Goal: Task Accomplishment & Management: Manage account settings

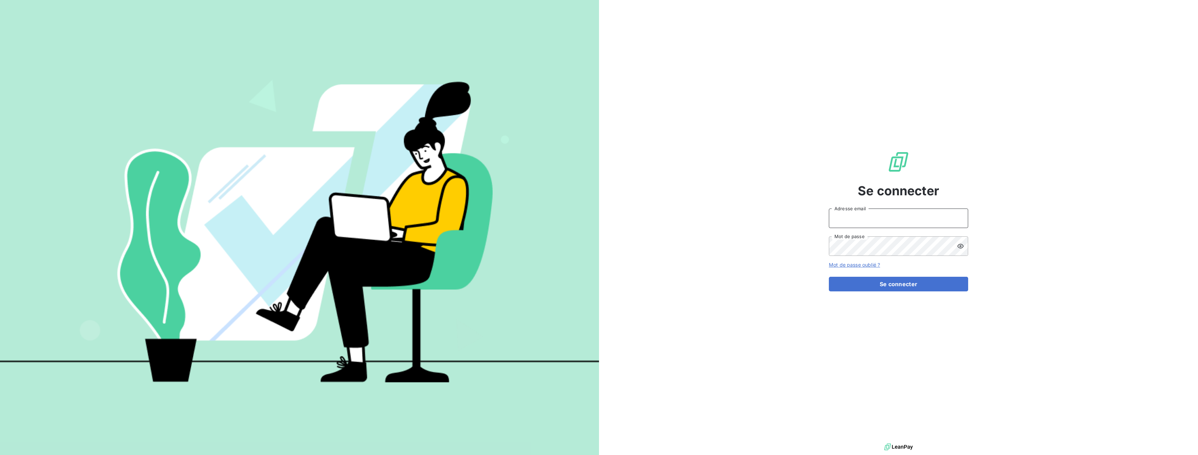
click at [860, 215] on input "Adresse email" at bounding box center [898, 218] width 139 height 19
type input "[EMAIL_ADDRESS][DOMAIN_NAME]"
click at [864, 286] on button "Se connecter" at bounding box center [898, 284] width 139 height 15
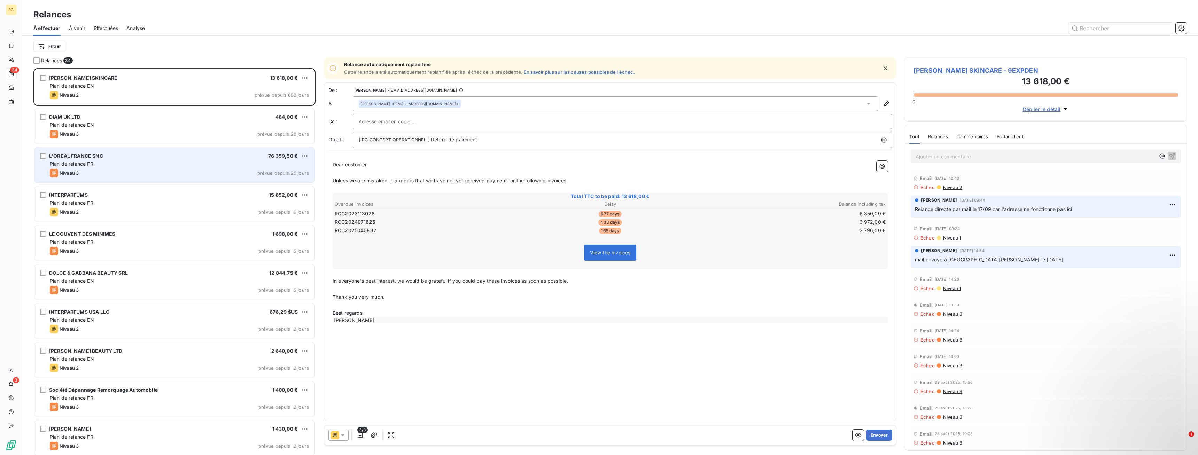
click at [80, 166] on span "Plan de relance FR" at bounding box center [72, 164] width 44 height 6
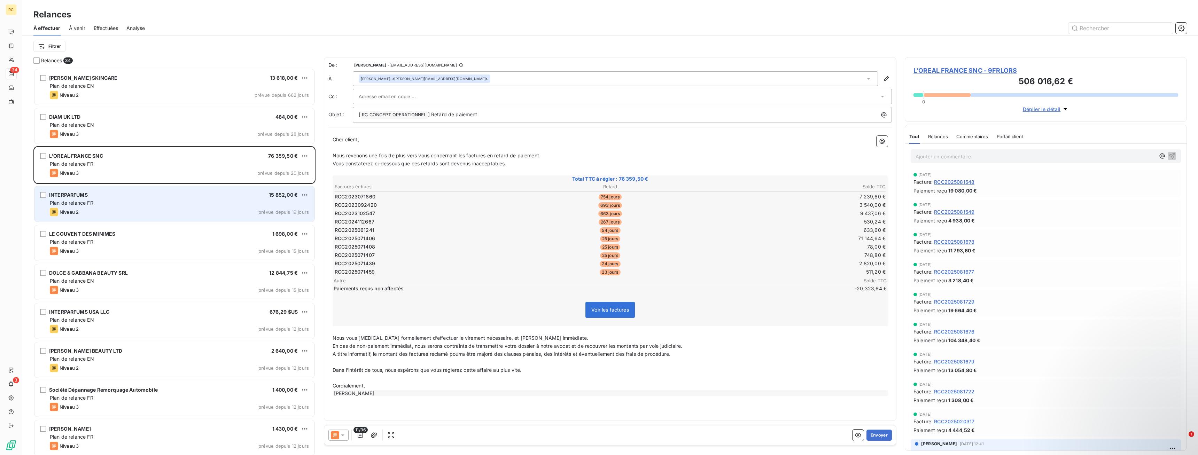
click at [78, 206] on div "Plan de relance FR" at bounding box center [179, 203] width 259 height 7
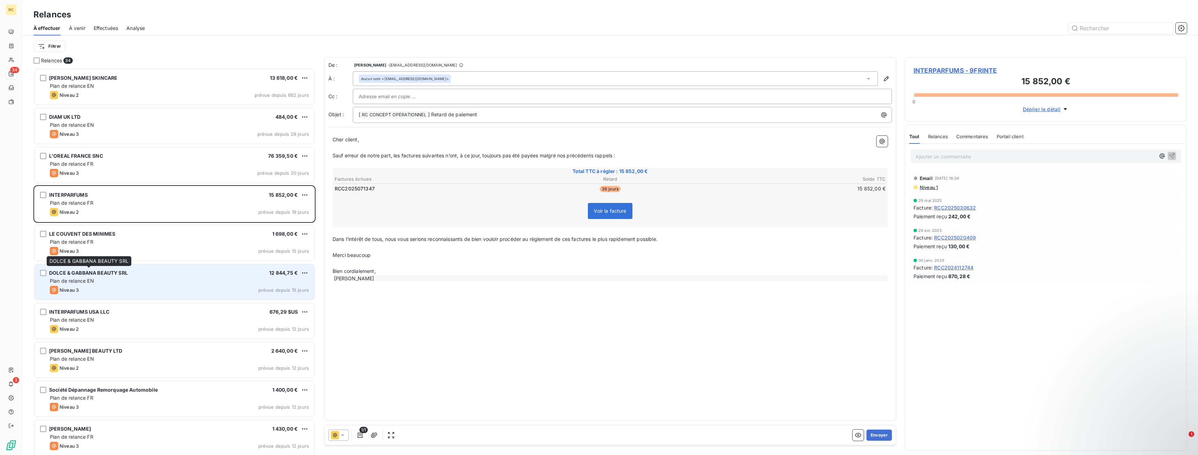
click at [75, 275] on span "DOLCE & GABBANA BEAUTY SRL" at bounding box center [88, 273] width 79 height 6
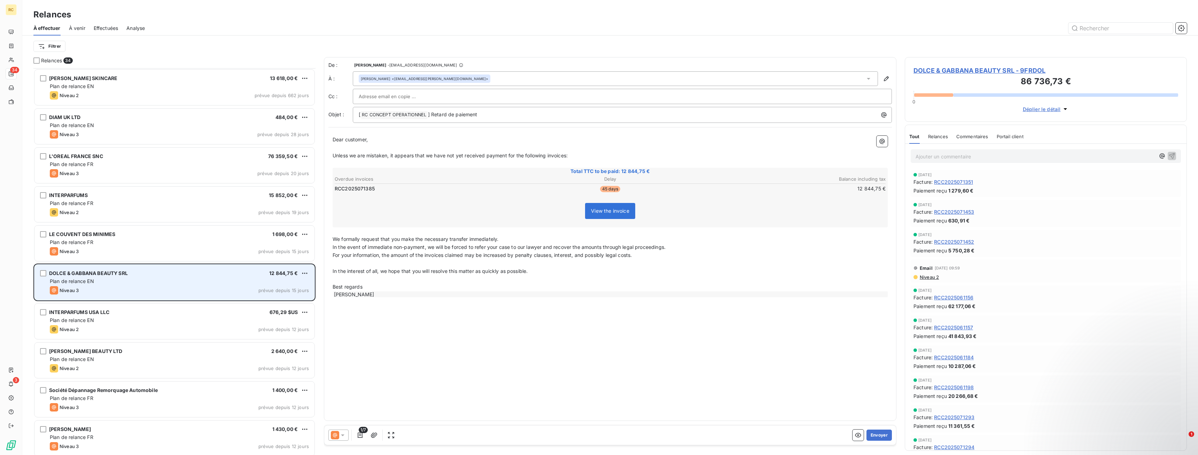
scroll to position [107, 0]
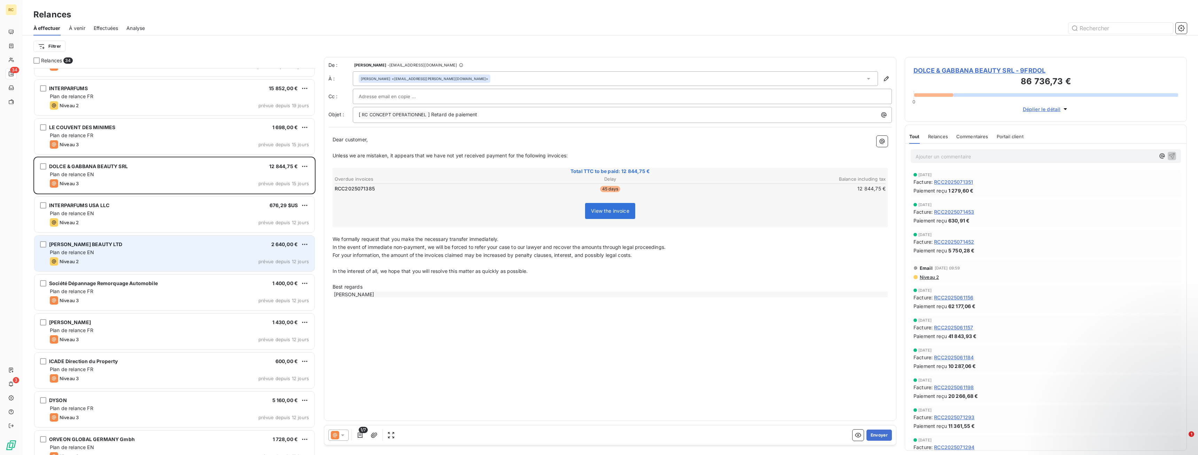
click at [73, 256] on div "Plan de relance EN" at bounding box center [179, 252] width 259 height 7
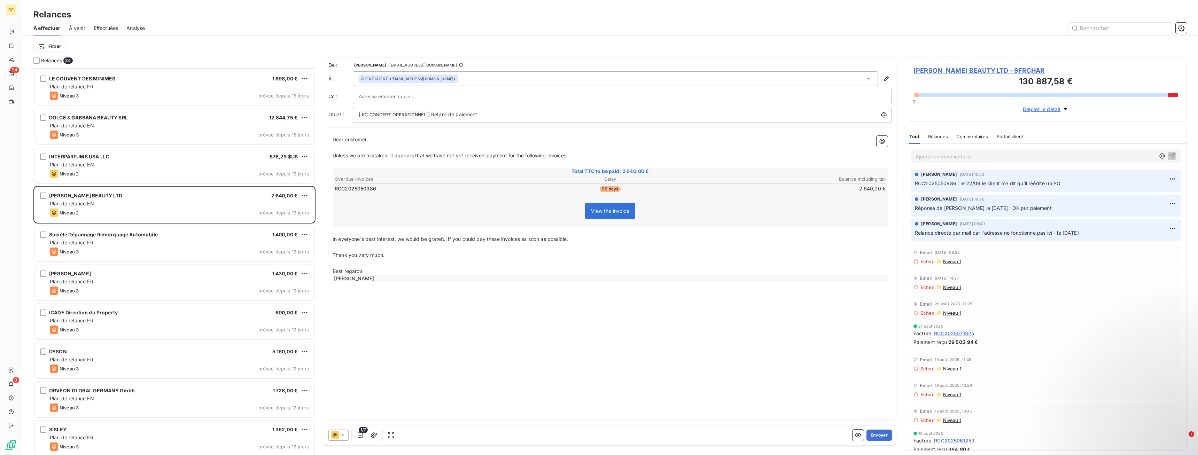
scroll to position [213, 0]
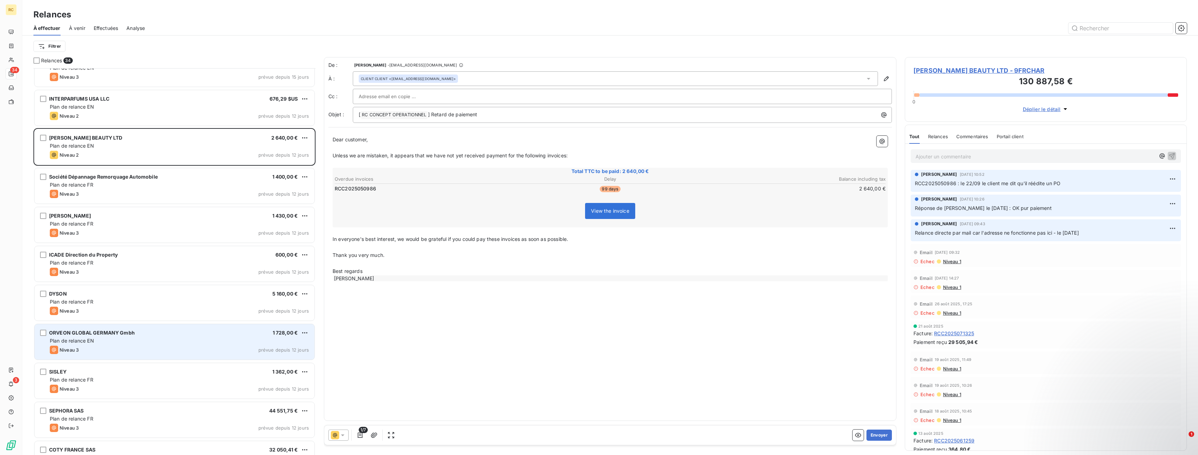
click at [85, 345] on div "ORVEON GLOBAL GERMANY Gmbh 1 728,00 € Plan de relance EN Niveau 3 prévue depuis…" at bounding box center [174, 342] width 280 height 36
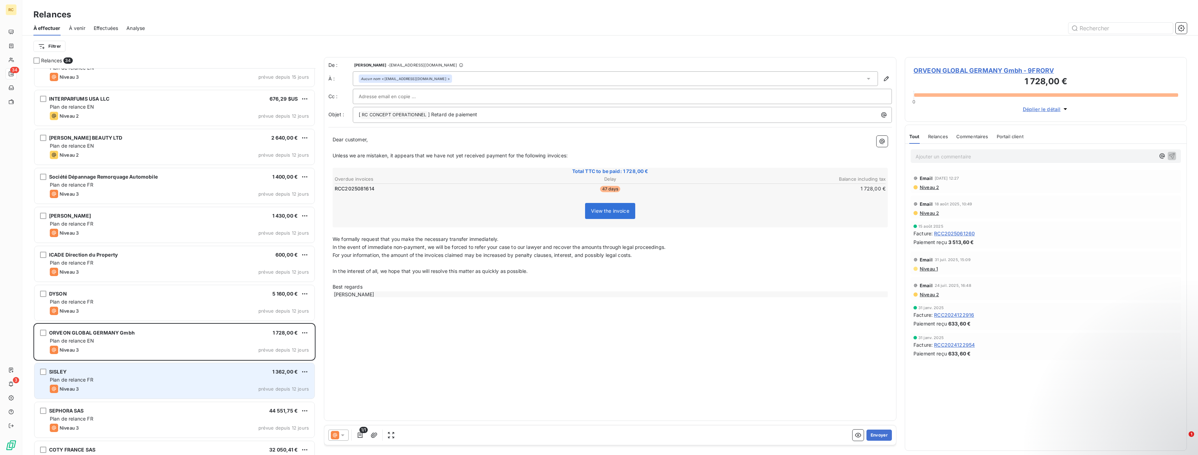
click at [101, 389] on div "Niveau 3 prévue depuis 12 jours" at bounding box center [179, 389] width 259 height 8
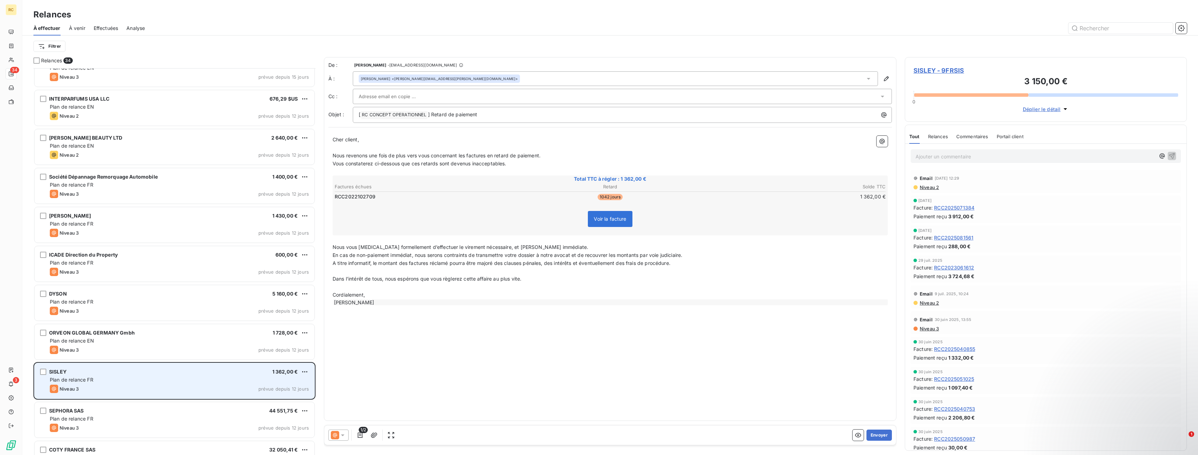
scroll to position [356, 0]
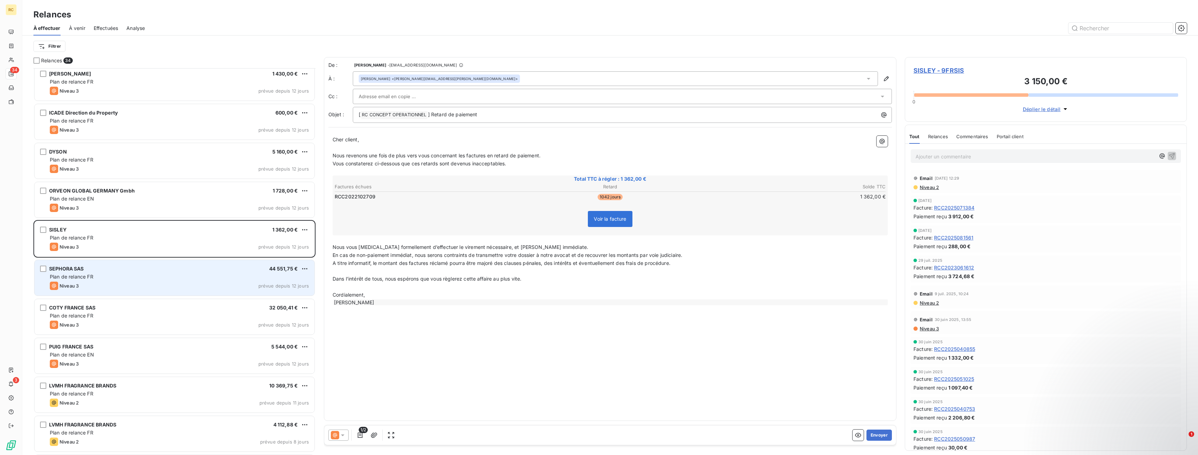
click at [64, 279] on span "Plan de relance FR" at bounding box center [72, 277] width 44 height 6
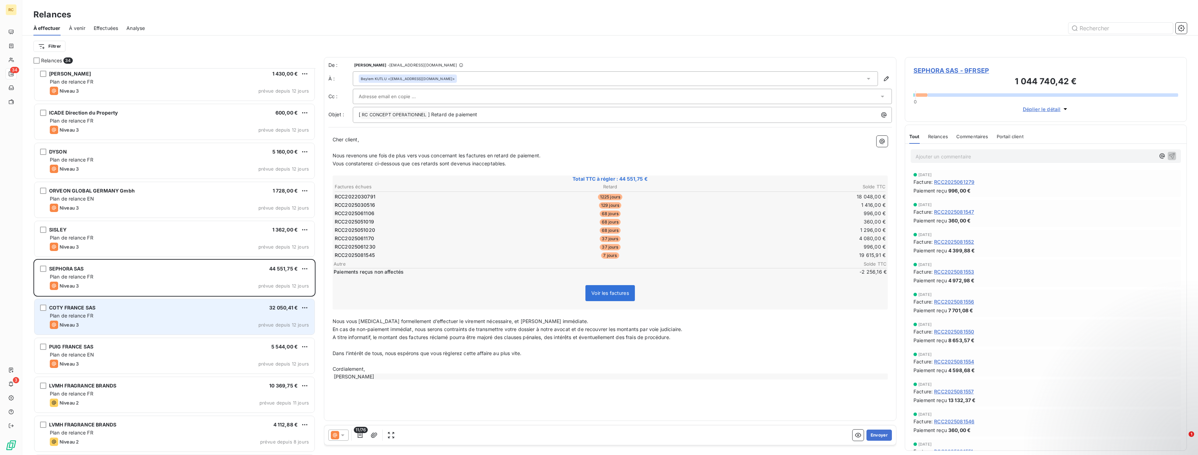
scroll to position [498, 0]
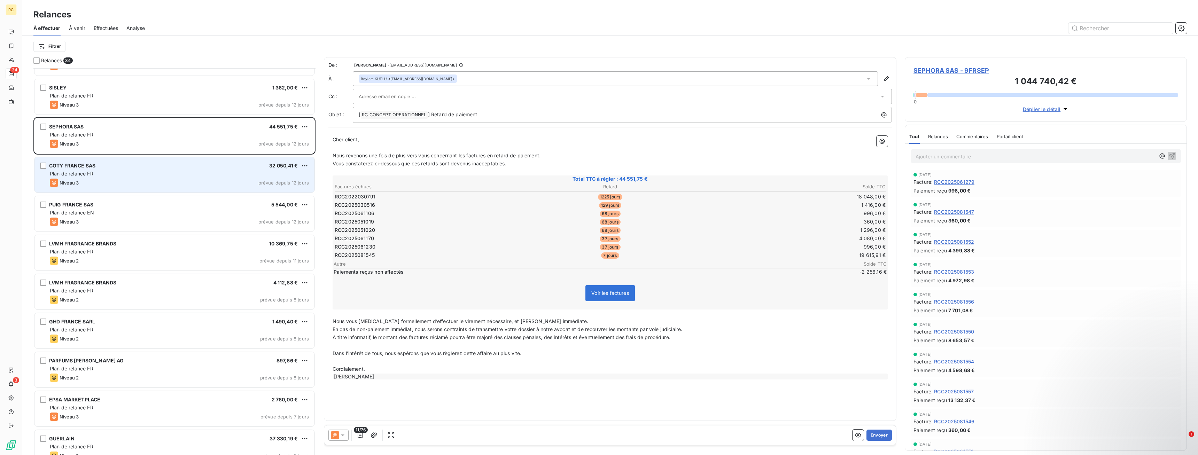
click at [61, 173] on span "Plan de relance FR" at bounding box center [72, 174] width 44 height 6
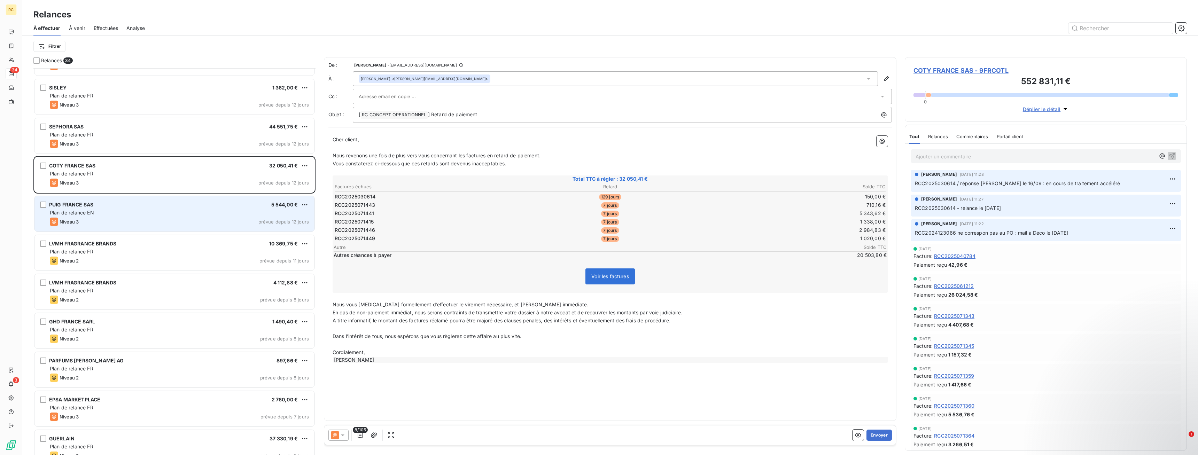
click at [73, 215] on span "Plan de relance EN" at bounding box center [72, 213] width 44 height 6
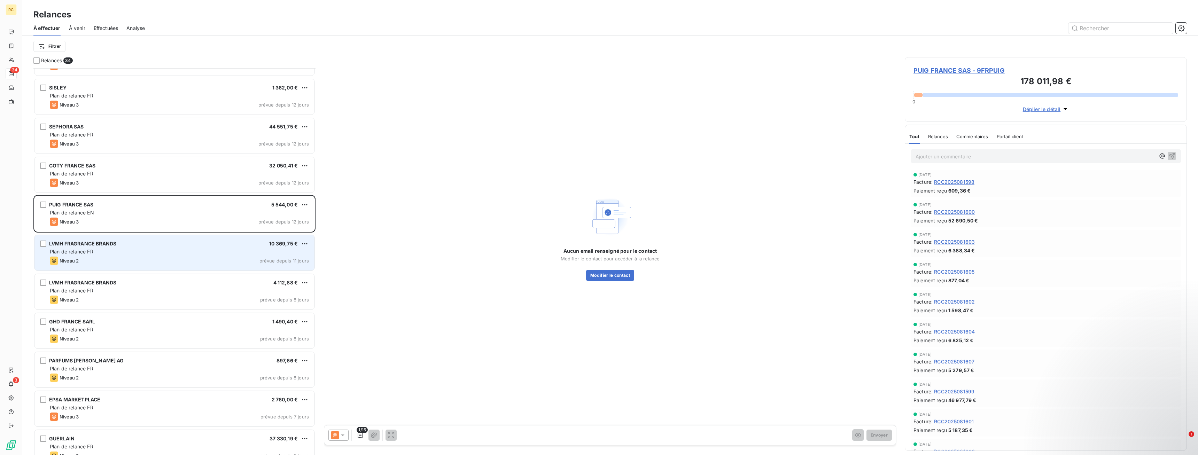
click at [84, 255] on div "Plan de relance FR" at bounding box center [179, 251] width 259 height 7
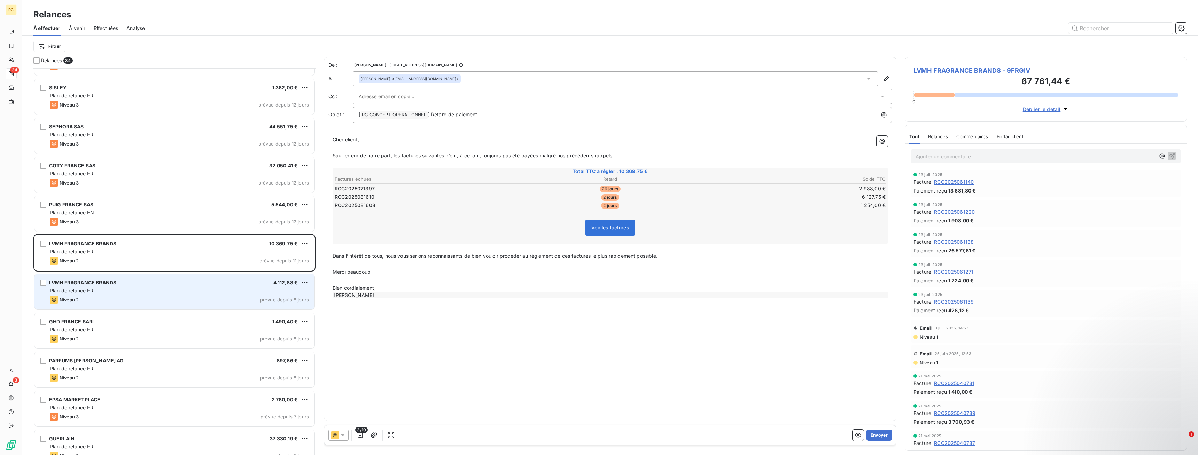
click at [94, 297] on div "Niveau 2 prévue depuis 8 jours" at bounding box center [179, 300] width 259 height 8
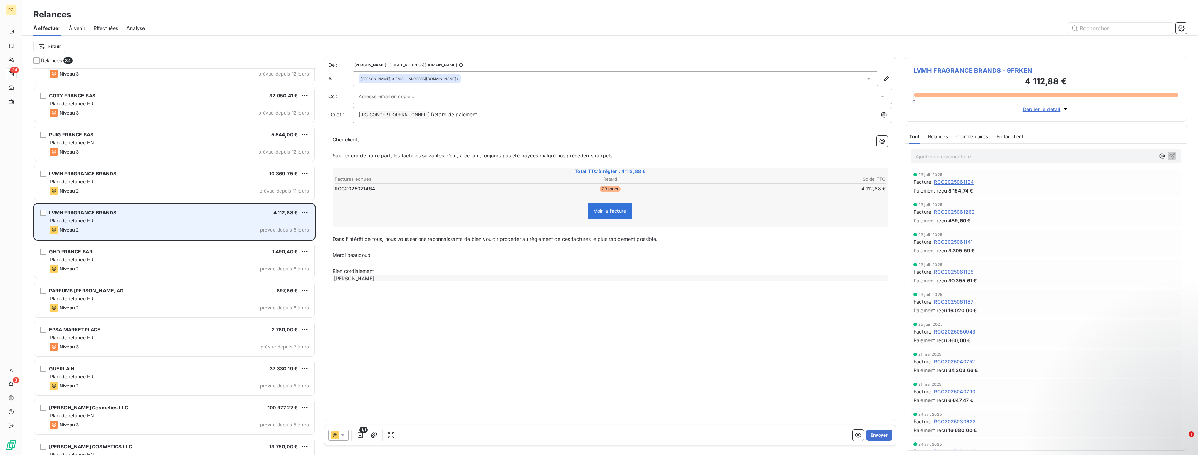
scroll to position [604, 0]
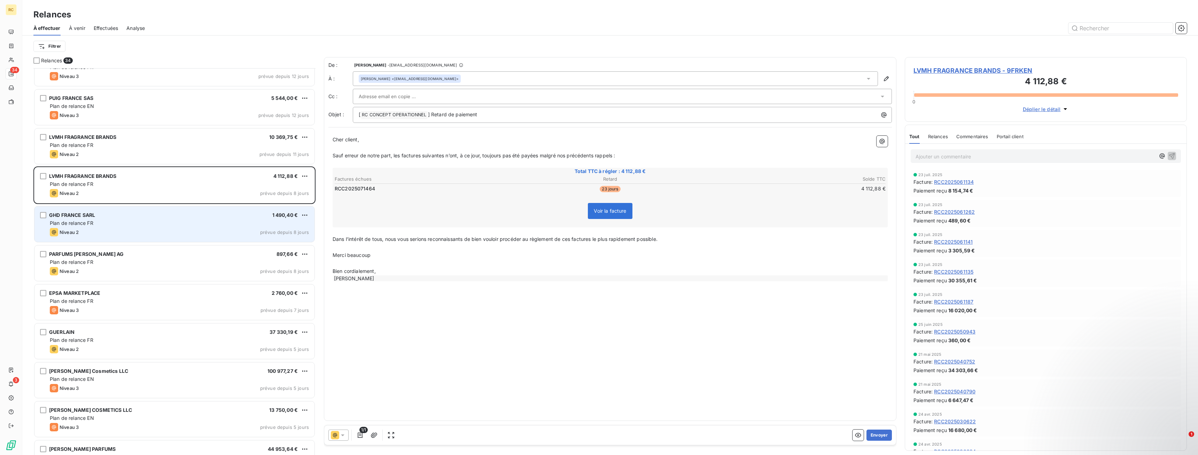
click at [73, 226] on div "Plan de relance FR" at bounding box center [179, 223] width 259 height 7
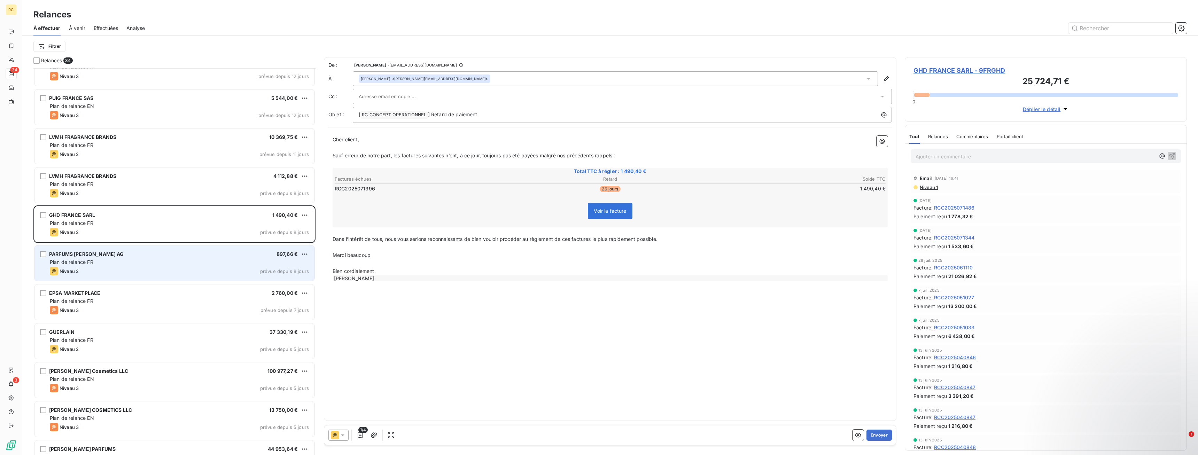
click at [137, 272] on div "Niveau 2 prévue depuis 8 jours" at bounding box center [179, 271] width 259 height 8
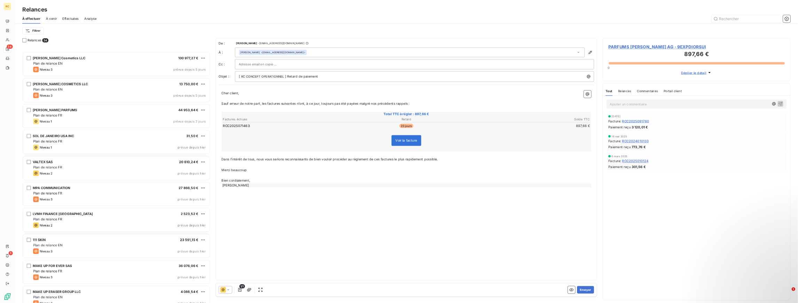
scroll to position [939, 0]
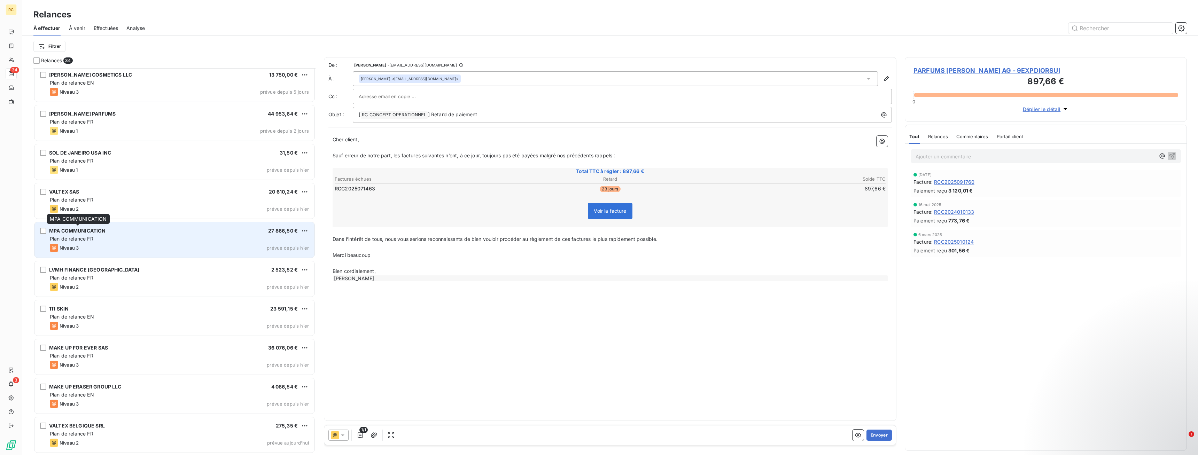
click at [79, 233] on span "MPA COMMUNICATION" at bounding box center [77, 231] width 57 height 6
